Goal: Find specific page/section

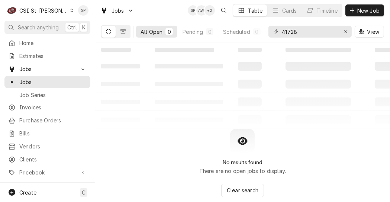
click at [327, 31] on input "41728" at bounding box center [310, 32] width 56 height 12
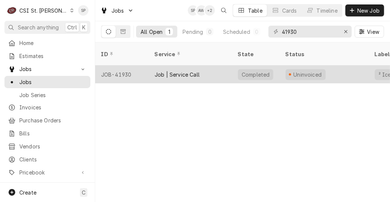
type input "41930"
click at [117, 66] on div "JOB-41930" at bounding box center [122, 74] width 54 height 18
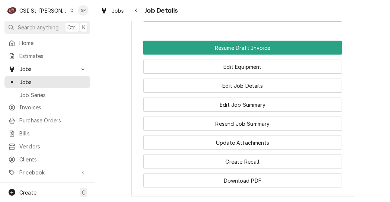
scroll to position [837, 0]
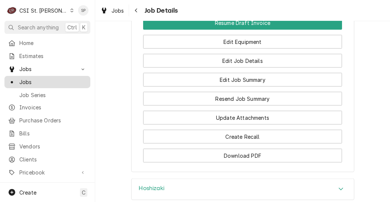
click at [29, 81] on span "Jobs" at bounding box center [52, 82] width 67 height 8
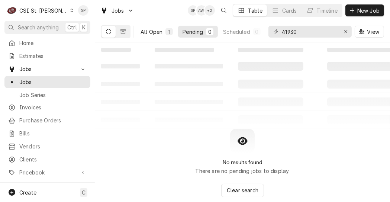
click at [144, 33] on div "All Open" at bounding box center [151, 32] width 22 height 8
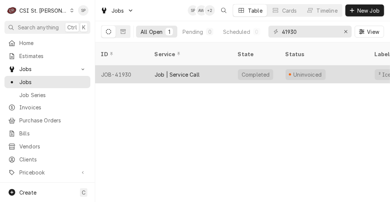
click at [117, 65] on div "JOB-41930" at bounding box center [122, 74] width 54 height 18
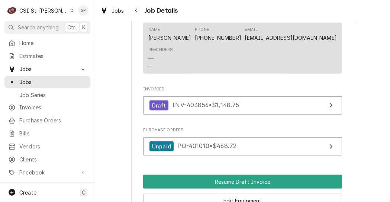
scroll to position [743, 0]
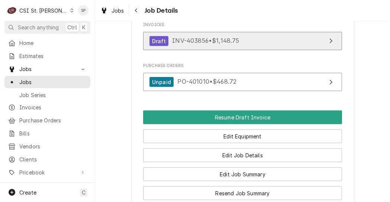
click at [229, 45] on span "INV-403856 • $1,148.75" at bounding box center [205, 40] width 67 height 7
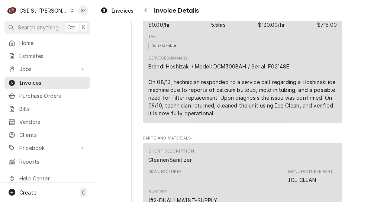
scroll to position [501, 0]
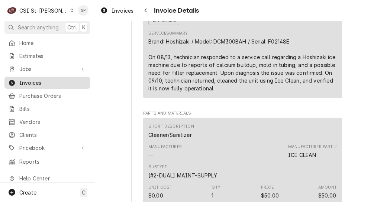
click at [44, 82] on span "Invoices" at bounding box center [52, 83] width 67 height 8
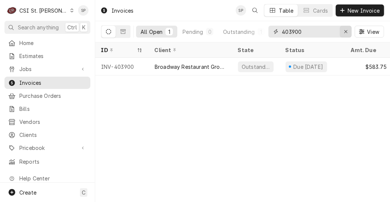
click at [345, 32] on icon "Erase input" at bounding box center [346, 31] width 4 height 5
